Goal: Task Accomplishment & Management: Complete application form

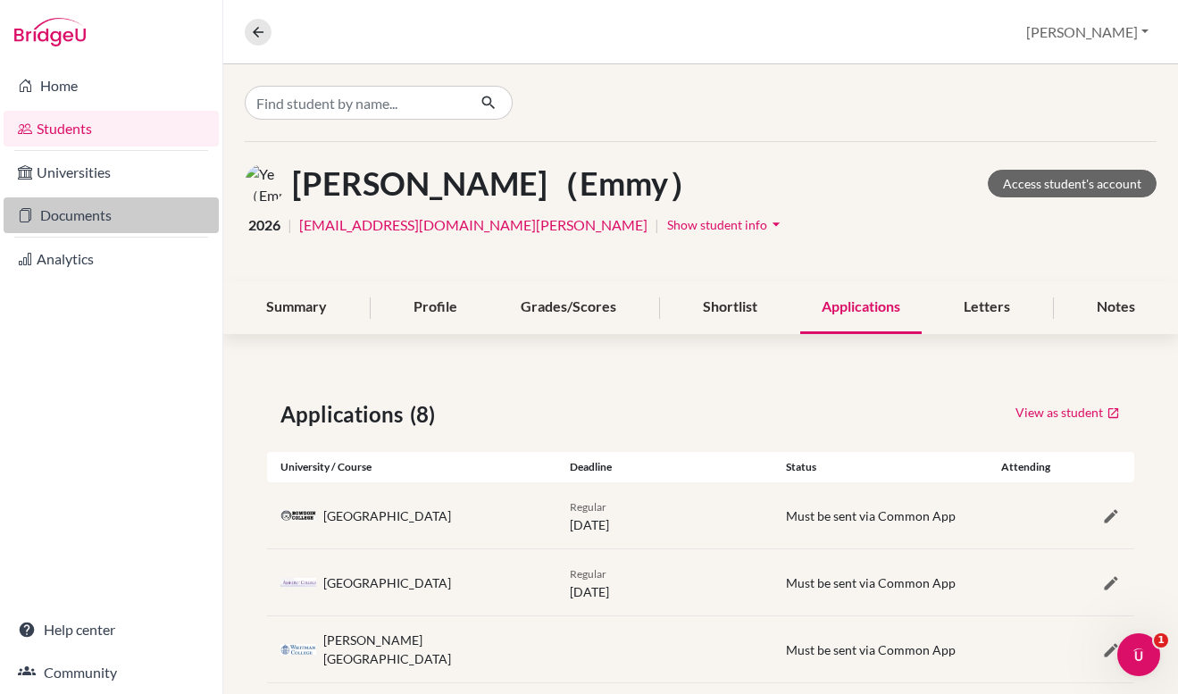
click at [105, 217] on link "Documents" at bounding box center [111, 215] width 215 height 36
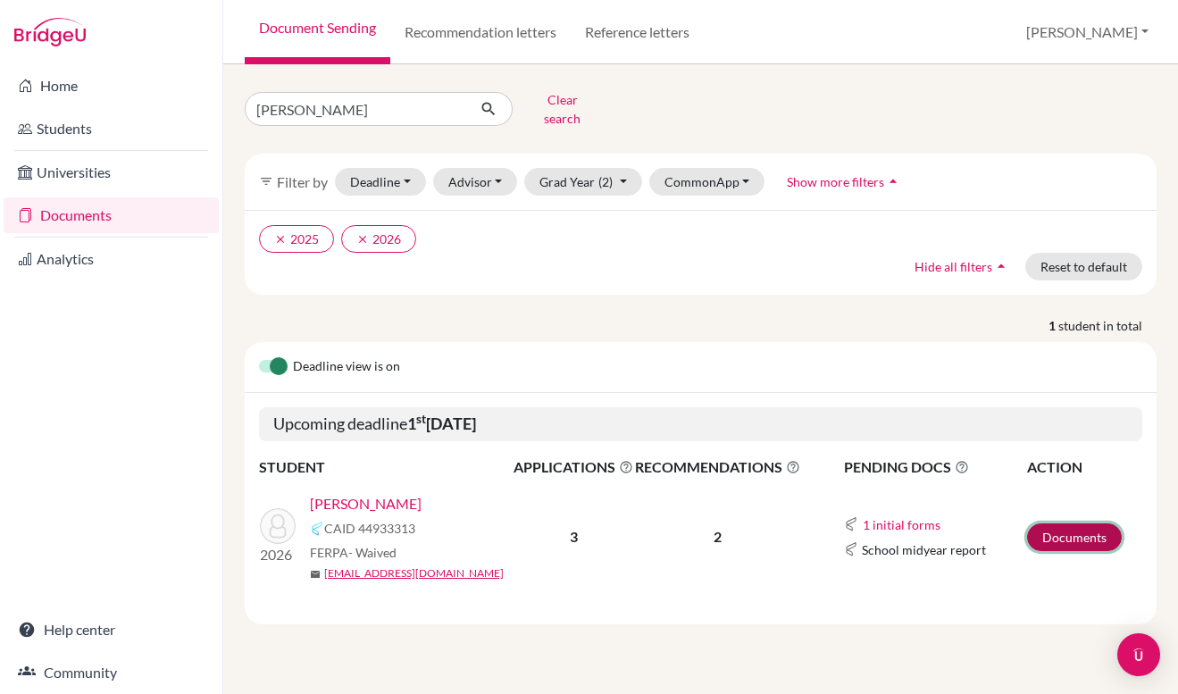
click at [1079, 528] on link "Documents" at bounding box center [1074, 537] width 95 height 28
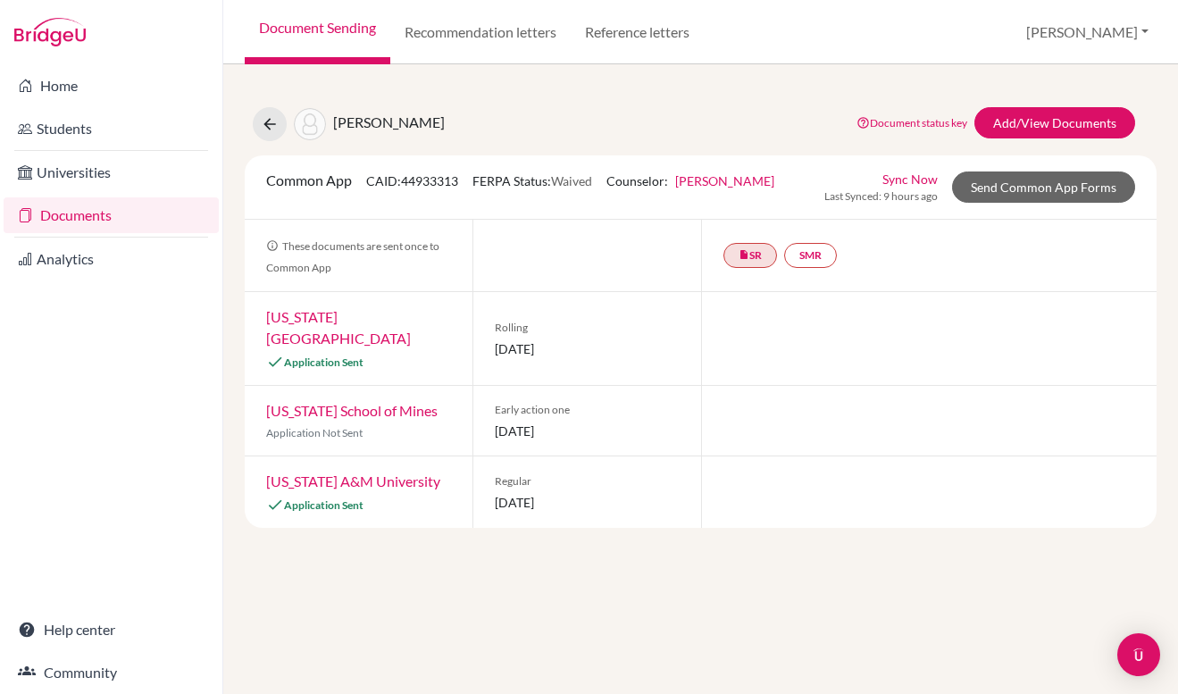
click at [919, 176] on link "Sync Now" at bounding box center [909, 179] width 55 height 19
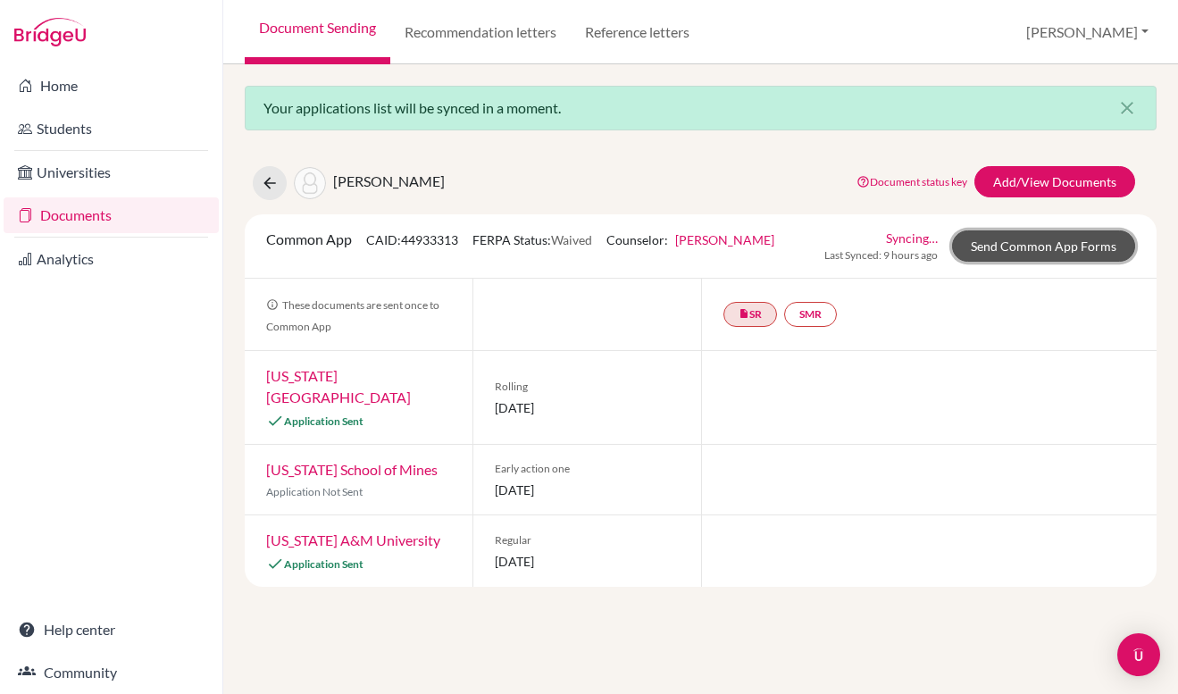
click at [1037, 244] on link "Send Common App Forms" at bounding box center [1043, 245] width 183 height 31
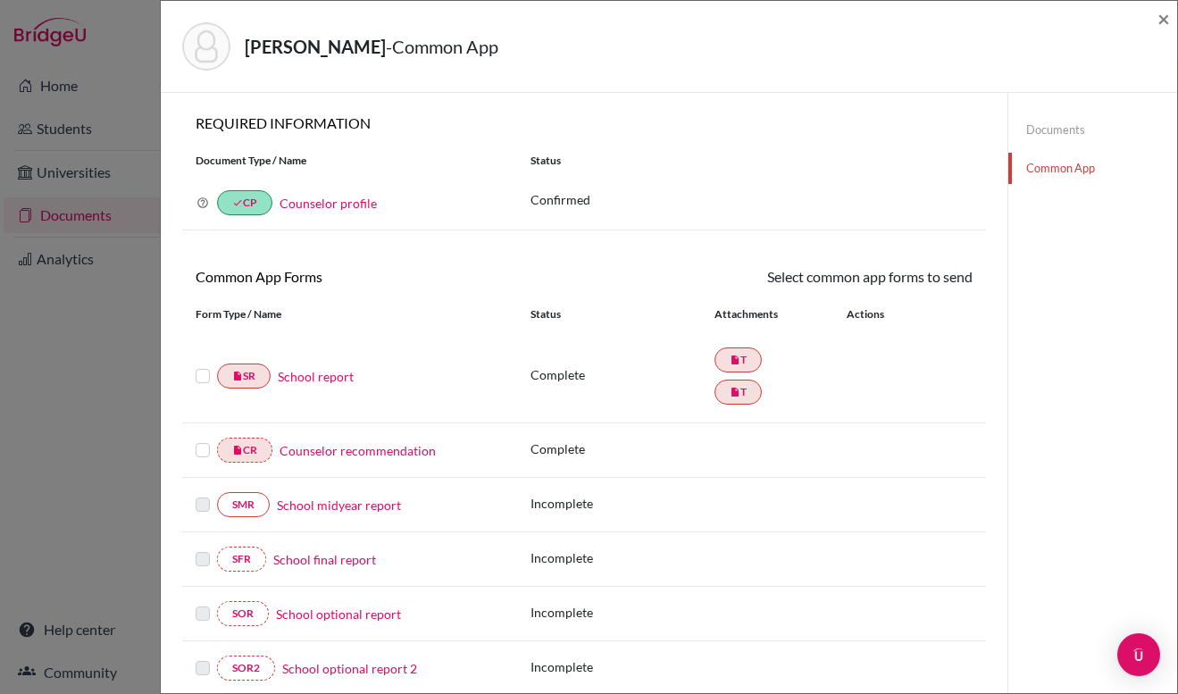
click at [203, 365] on label at bounding box center [203, 365] width 14 height 0
click at [0, 0] on input "checkbox" at bounding box center [0, 0] width 0 height 0
click at [204, 441] on label at bounding box center [203, 441] width 14 height 0
click at [0, 0] on input "checkbox" at bounding box center [0, 0] width 0 height 0
click at [919, 291] on link "Send" at bounding box center [935, 280] width 74 height 28
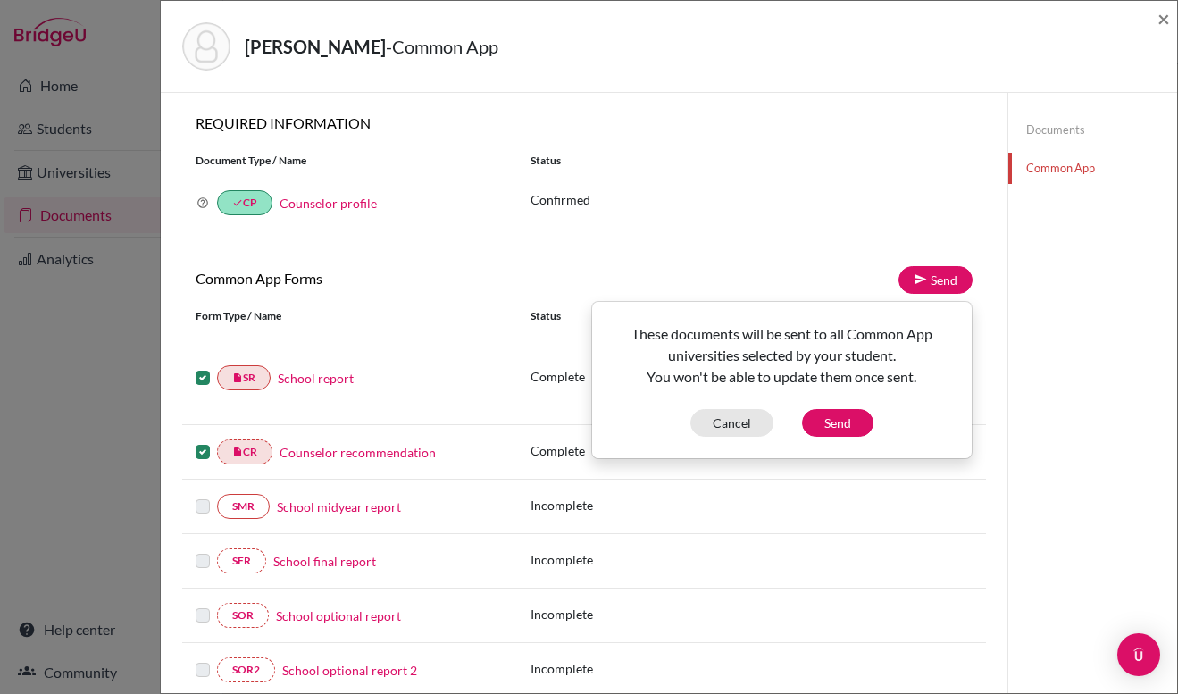
click at [923, 295] on div "Common App Forms Send These documents will be sent to all Common App universiti…" at bounding box center [584, 481] width 804 height 431
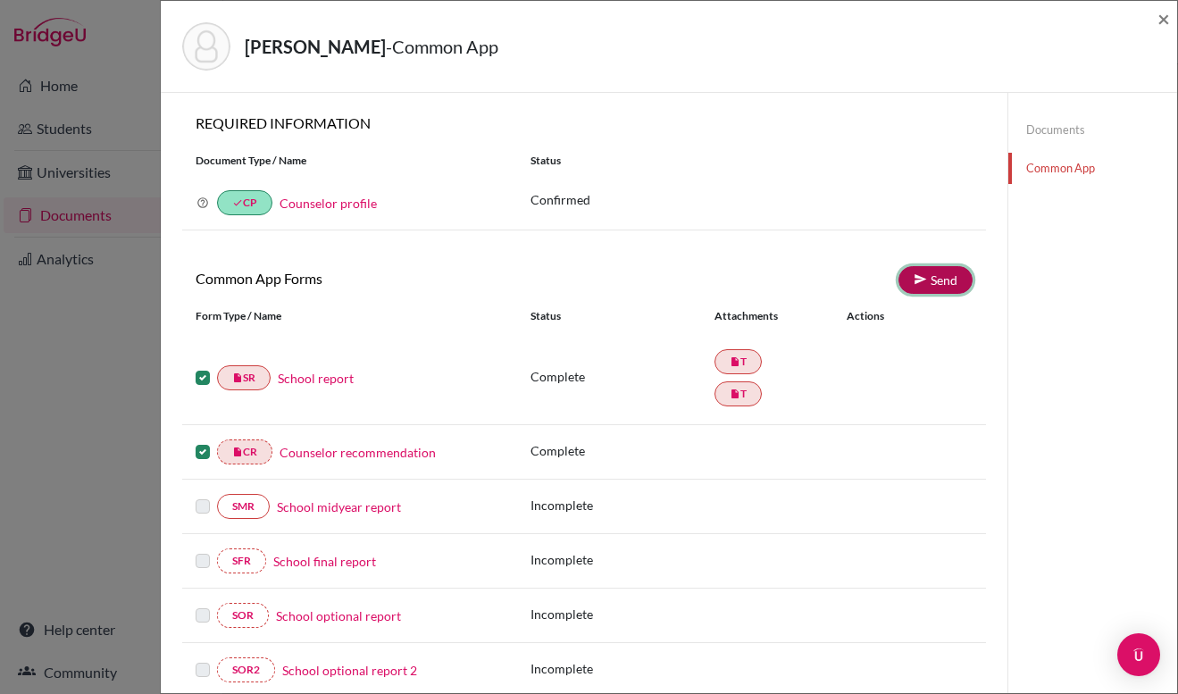
click at [923, 281] on icon at bounding box center [919, 278] width 13 height 13
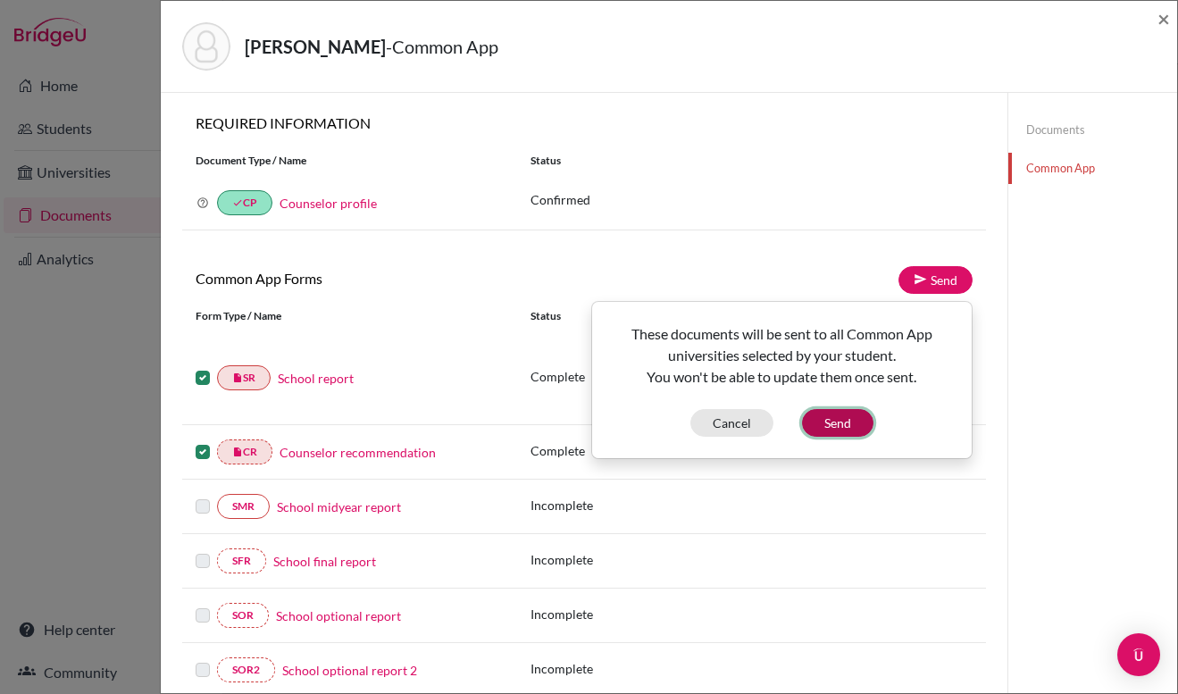
click at [828, 421] on button "Send" at bounding box center [837, 423] width 71 height 28
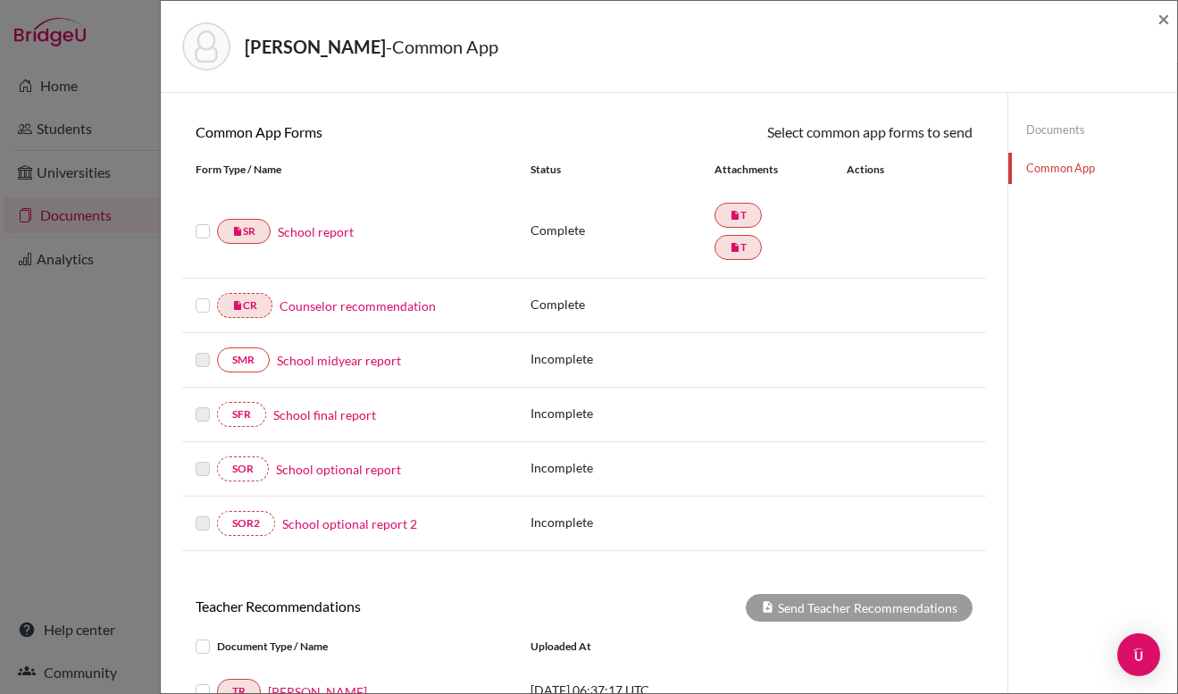
scroll to position [417, 0]
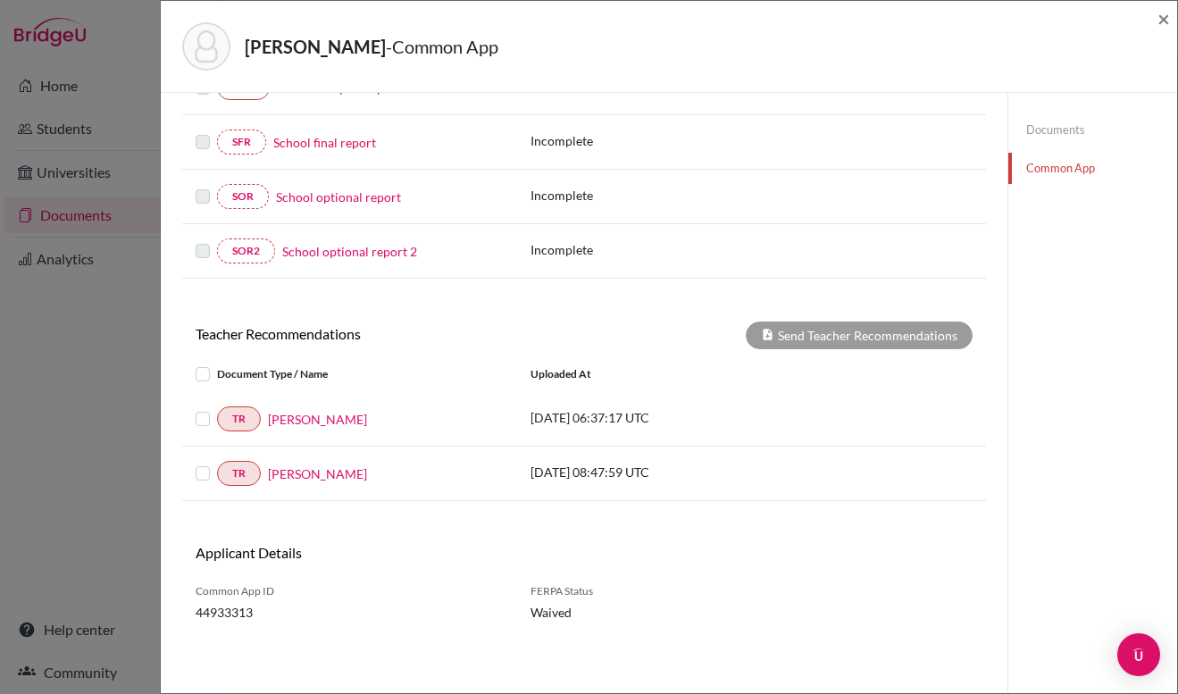
click at [217, 408] on label at bounding box center [217, 408] width 0 height 0
click at [0, 0] on input "checkbox" at bounding box center [0, 0] width 0 height 0
click at [217, 463] on label at bounding box center [217, 463] width 0 height 0
click at [0, 0] on input "checkbox" at bounding box center [0, 0] width 0 height 0
click at [817, 337] on button "Send Teacher Recommendations" at bounding box center [859, 335] width 227 height 28
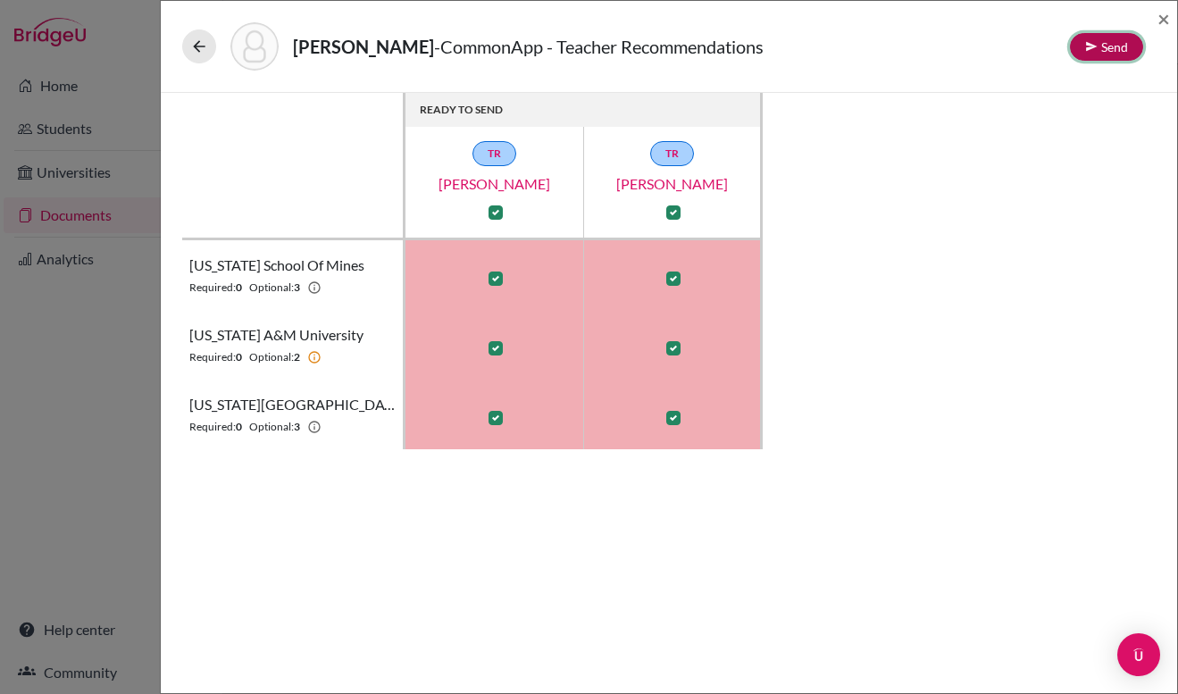
click at [1116, 46] on button "Send" at bounding box center [1106, 47] width 73 height 28
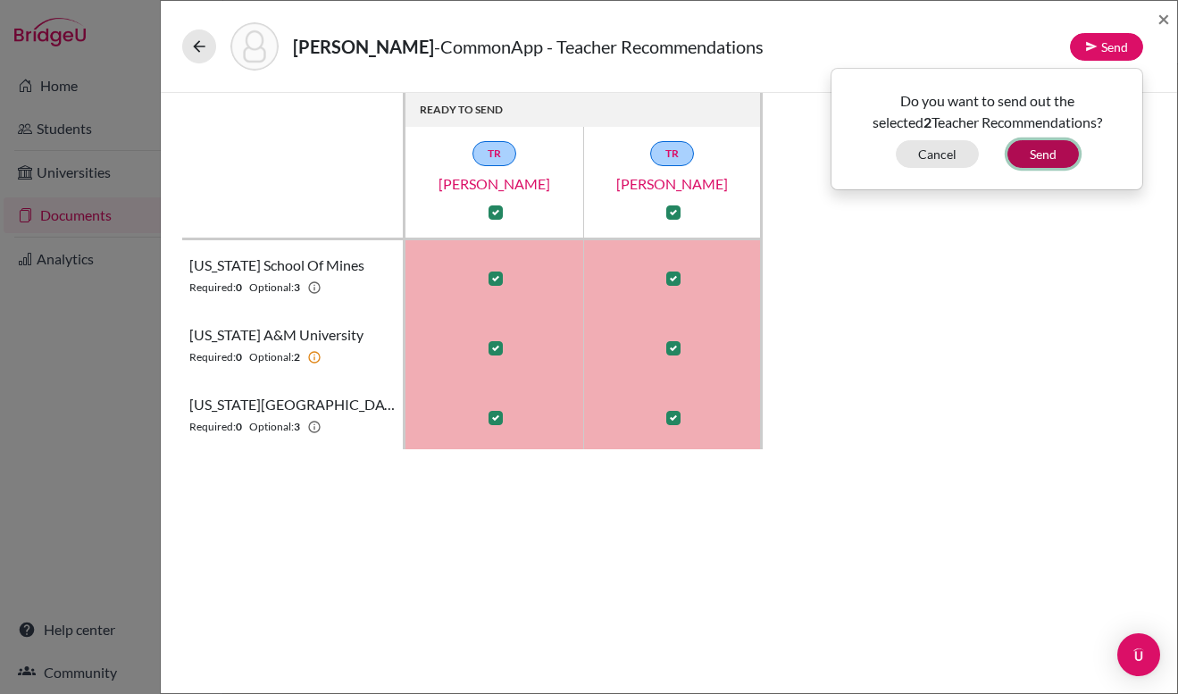
click at [1049, 154] on button "Send" at bounding box center [1042, 154] width 71 height 28
checkbox input "false"
